Goal: Use online tool/utility: Use online tool/utility

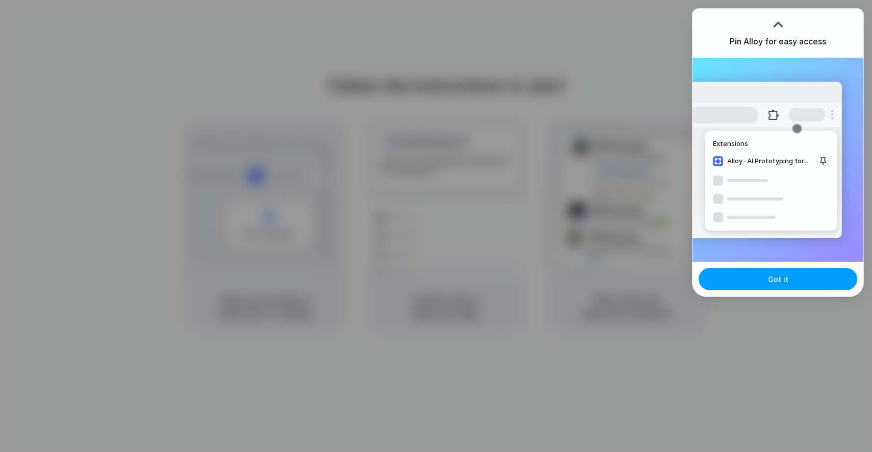
click at [789, 286] on button "Got it" at bounding box center [778, 279] width 159 height 22
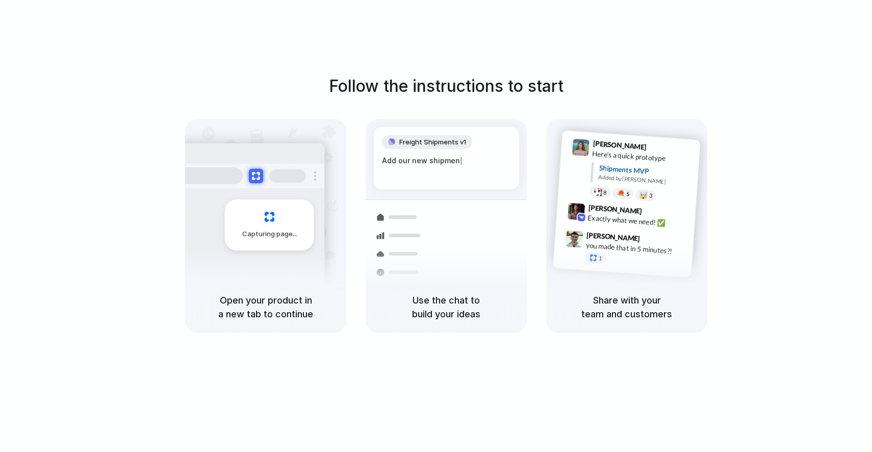
click at [835, 257] on div "Follow the instructions to start Capturing page Open your product in a new tab …" at bounding box center [446, 203] width 872 height 259
click at [247, 253] on div "Capturing page" at bounding box center [248, 221] width 154 height 157
click at [398, 225] on div at bounding box center [399, 217] width 59 height 18
click at [600, 211] on span "Max Meyer" at bounding box center [615, 208] width 54 height 15
